Goal: Use online tool/utility: Utilize a website feature to perform a specific function

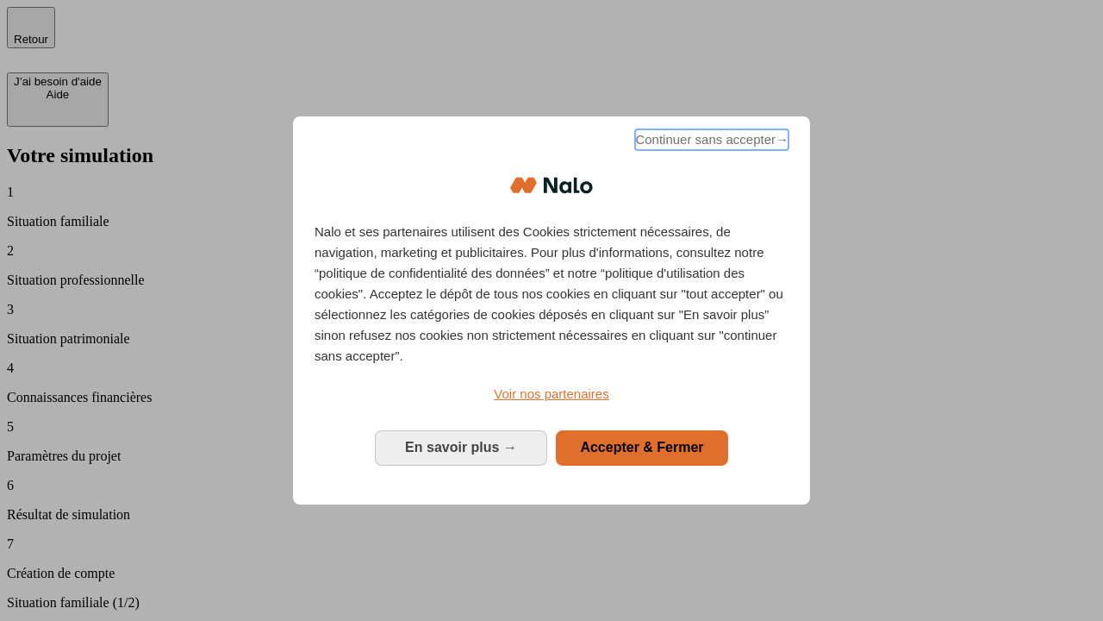
click at [710, 142] on span "Continuer sans accepter →" at bounding box center [711, 139] width 153 height 21
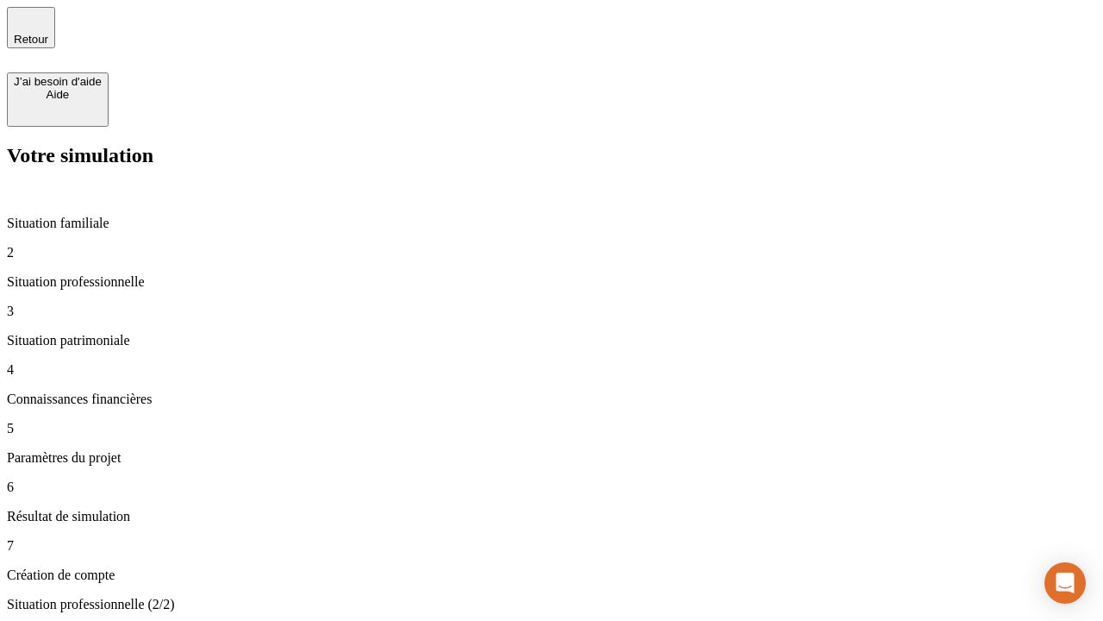
type input "70 000"
type input "1 000"
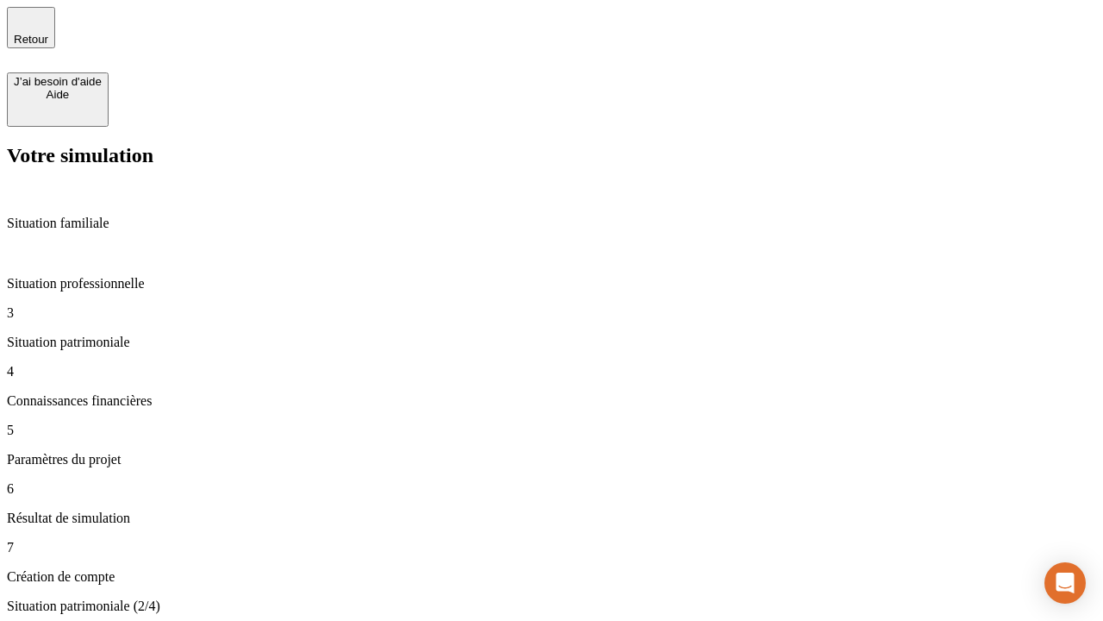
type input "800"
type input "6"
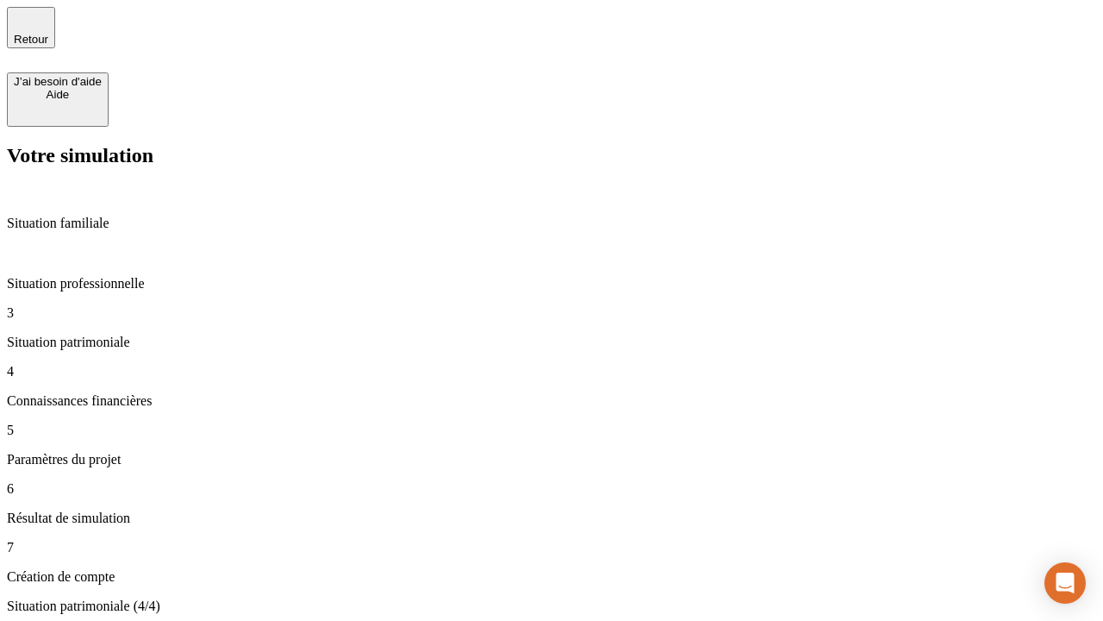
type input "400"
type input "3"
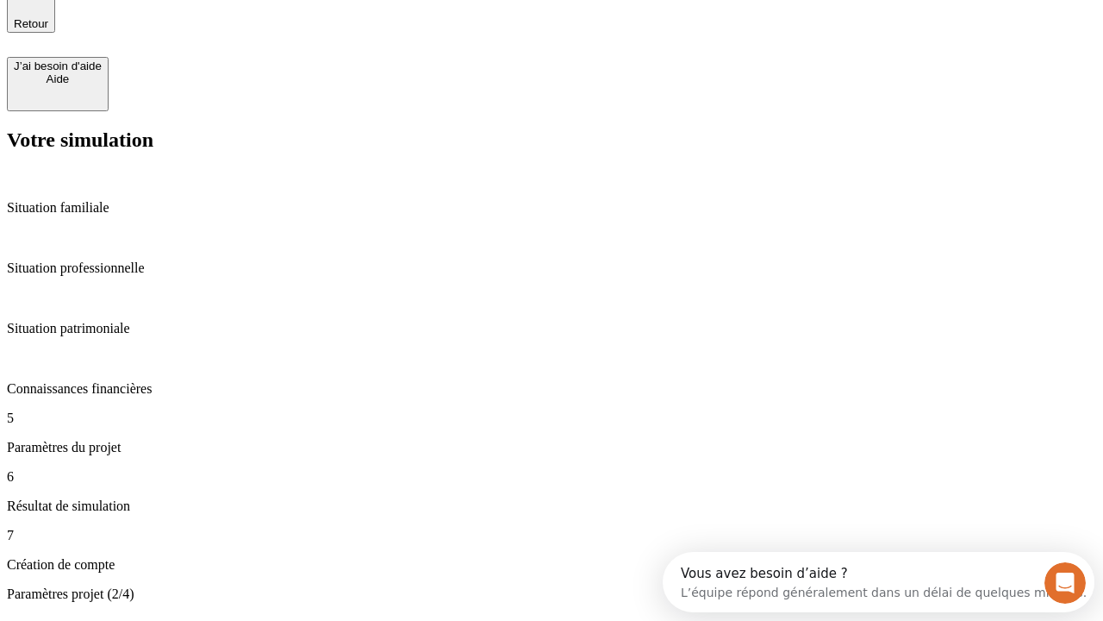
type input "35"
type input "500"
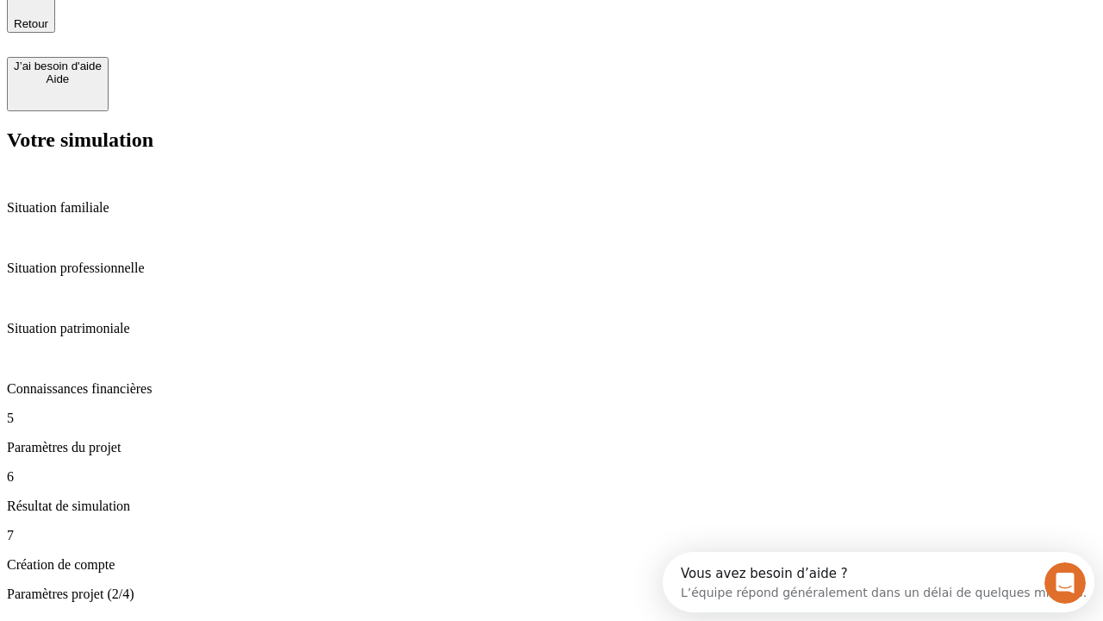
type input "640"
